Goal: Task Accomplishment & Management: Manage account settings

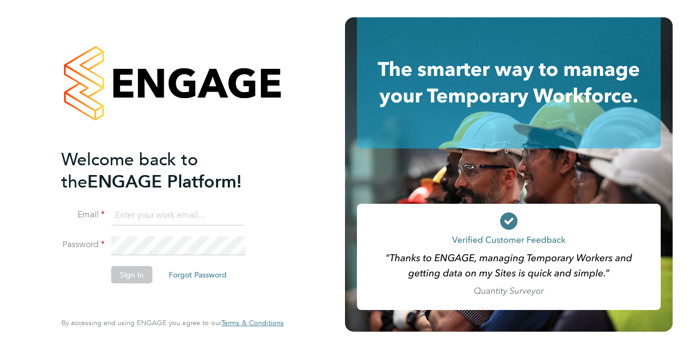
type input "dean.jarrett@vistry.co.uk"
click at [132, 280] on button "Sign In" at bounding box center [131, 274] width 41 height 17
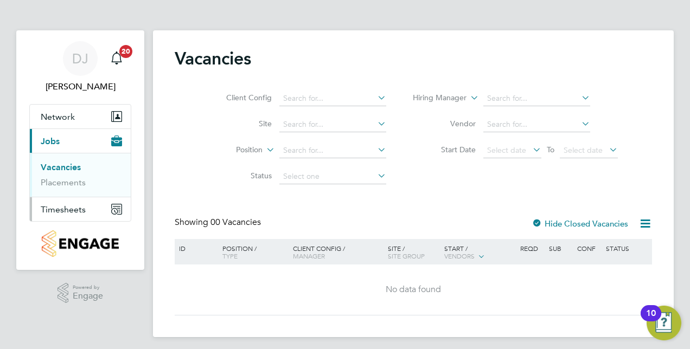
click at [79, 209] on span "Timesheets" at bounding box center [63, 209] width 45 height 10
click at [73, 194] on link "Timesheets" at bounding box center [63, 192] width 45 height 10
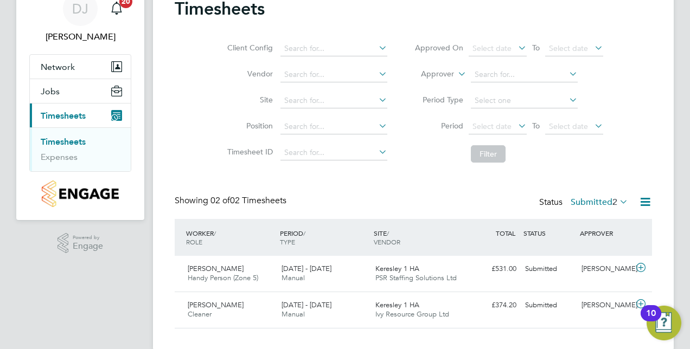
scroll to position [67, 0]
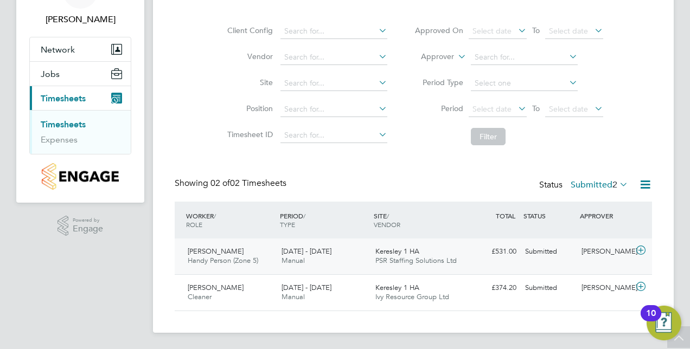
click at [234, 249] on div "David Stanton Handy Person (Zone 5) 25 - 31 Aug 2025" at bounding box center [230, 256] width 94 height 27
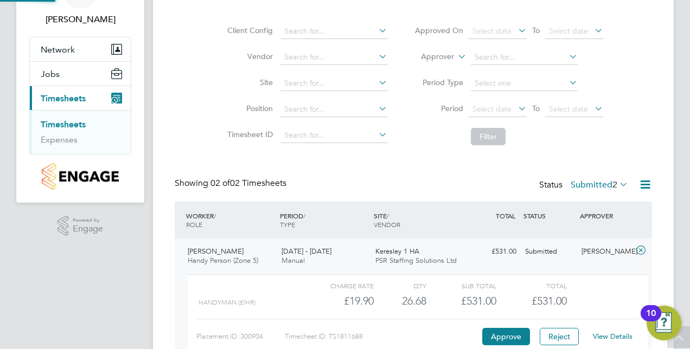
scroll to position [18, 106]
click at [500, 334] on button "Approve" at bounding box center [506, 336] width 48 height 17
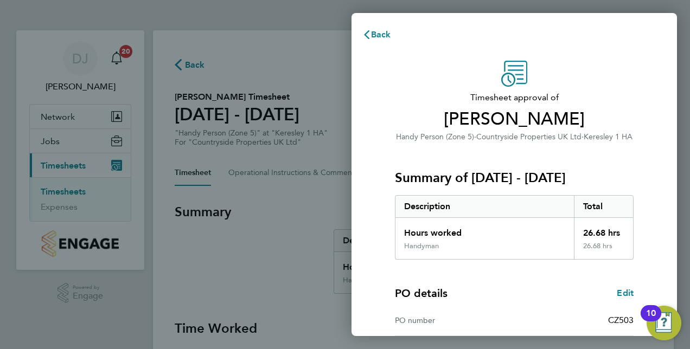
click at [500, 334] on div "PO number CZ503" at bounding box center [514, 320] width 239 height 31
click at [493, 283] on div "PO details Edit PO number CZ503 Start date [DATE] Finish date [DATE]" at bounding box center [514, 329] width 239 height 138
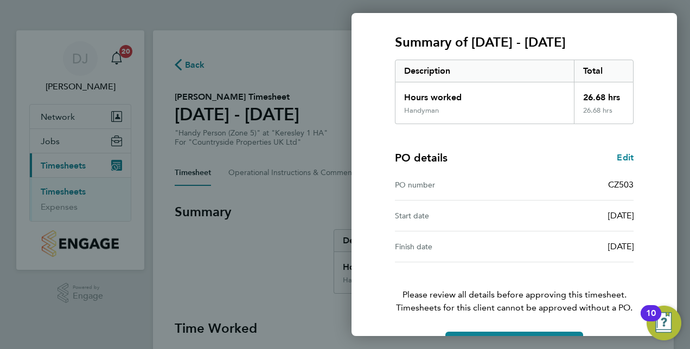
scroll to position [169, 0]
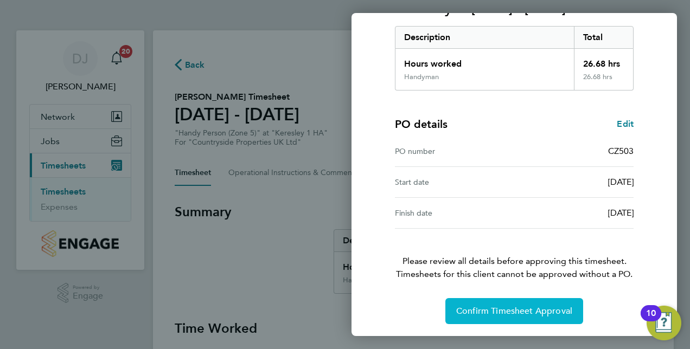
click at [499, 301] on button "Confirm Timesheet Approval" at bounding box center [514, 311] width 138 height 26
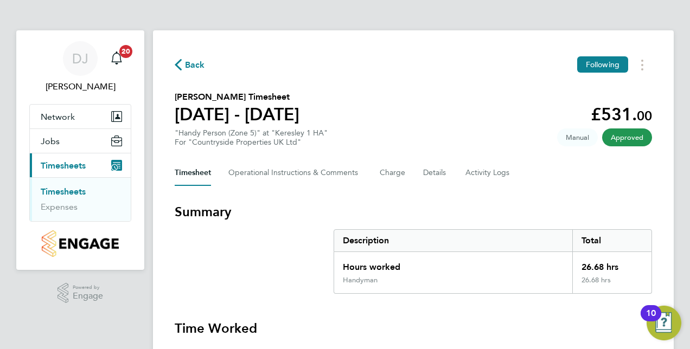
click at [201, 67] on span "Back" at bounding box center [195, 65] width 20 height 13
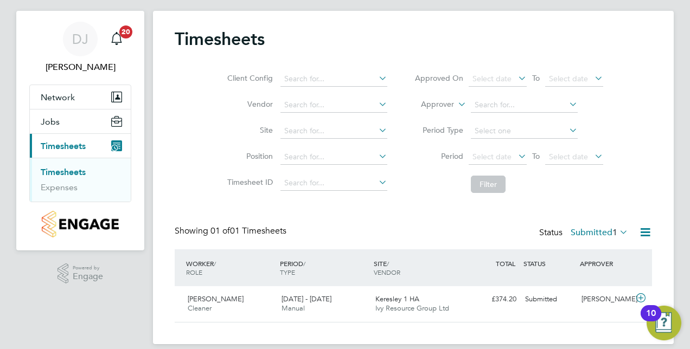
scroll to position [22, 0]
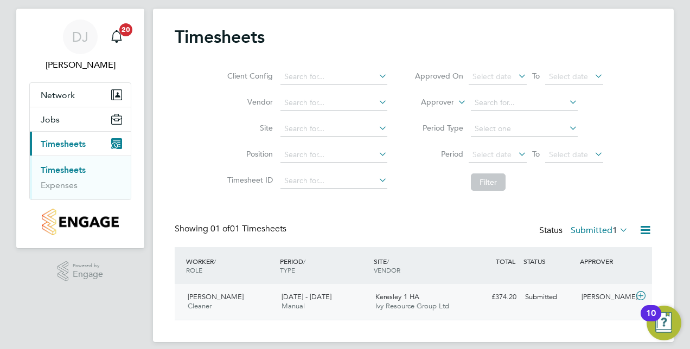
click at [226, 303] on div "Godfred Gatteborg Cleaner 25 - 31 Aug 2025" at bounding box center [230, 301] width 94 height 27
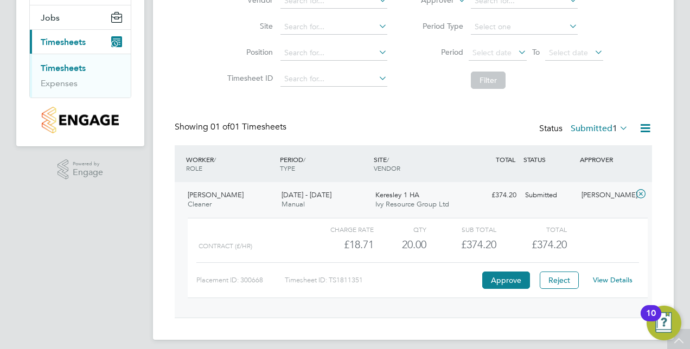
scroll to position [131, 0]
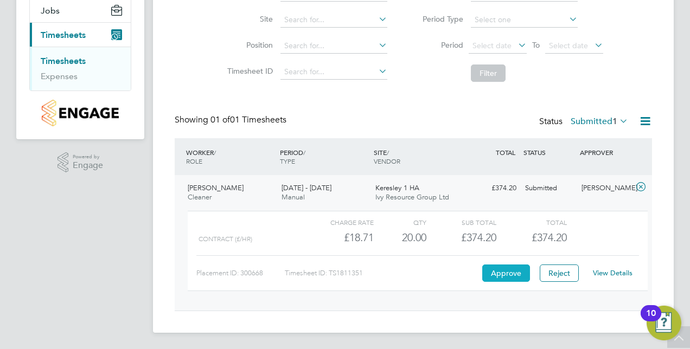
click at [505, 272] on button "Approve" at bounding box center [506, 273] width 48 height 17
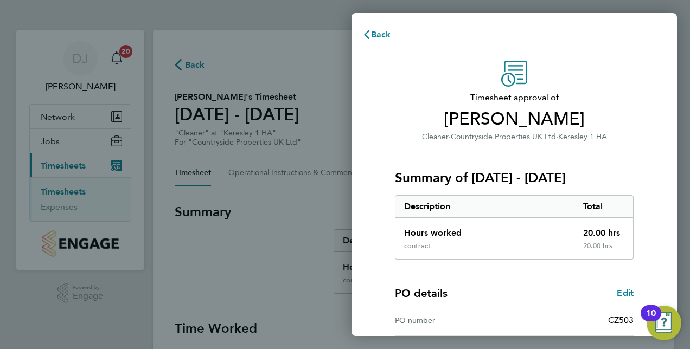
click at [501, 270] on div "PO details Edit PO number CZ503 Start date [DATE] Finish date [DATE]" at bounding box center [514, 329] width 239 height 138
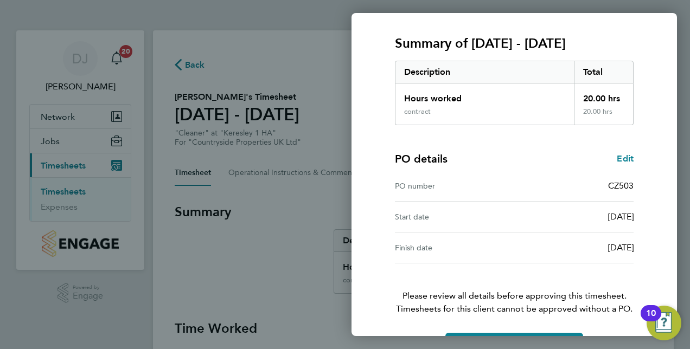
scroll to position [169, 0]
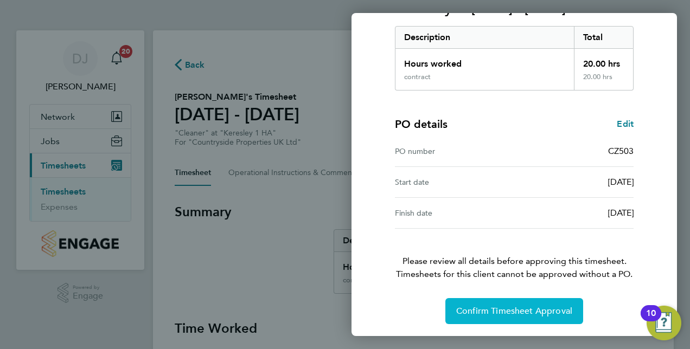
click at [504, 304] on button "Confirm Timesheet Approval" at bounding box center [514, 311] width 138 height 26
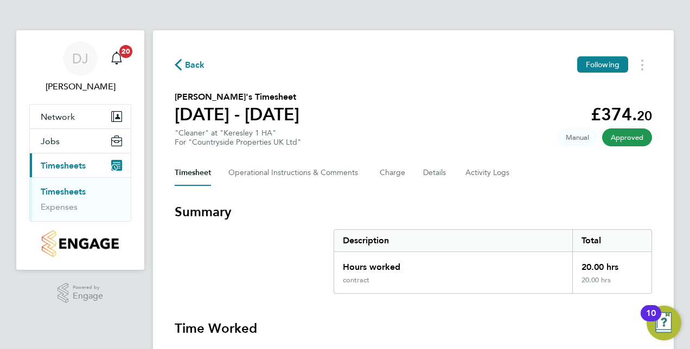
click at [182, 73] on div "Back Following" at bounding box center [413, 64] width 477 height 17
click at [183, 65] on span "Back" at bounding box center [190, 64] width 30 height 10
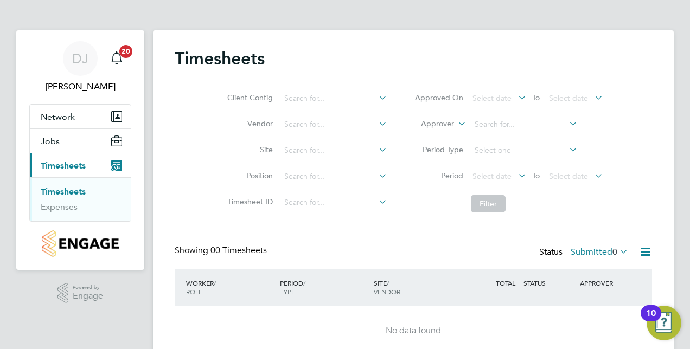
scroll to position [22, 0]
